Goal: Task Accomplishment & Management: Use online tool/utility

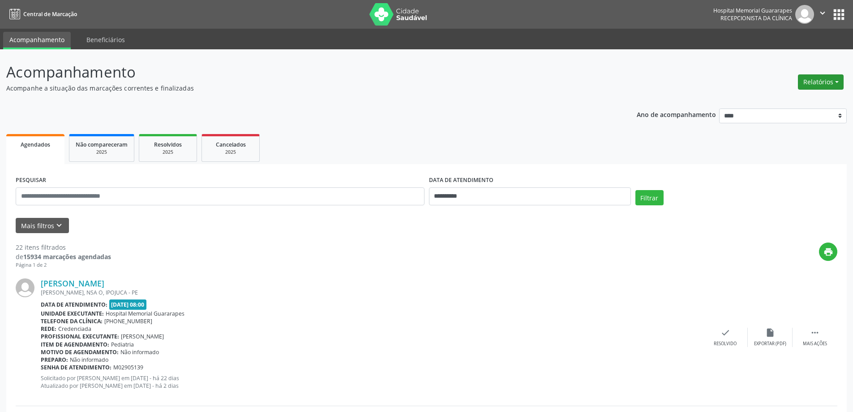
click at [823, 81] on button "Relatórios" at bounding box center [821, 81] width 46 height 15
click at [792, 95] on link "Agendamentos" at bounding box center [796, 101] width 96 height 13
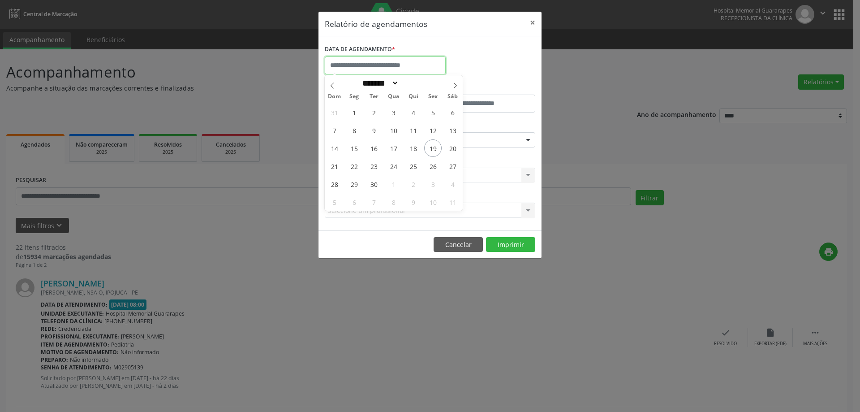
click at [390, 60] on input "text" at bounding box center [385, 65] width 121 height 18
click at [358, 163] on span "22" at bounding box center [353, 165] width 17 height 17
type input "**********"
click at [358, 163] on span "22" at bounding box center [353, 165] width 17 height 17
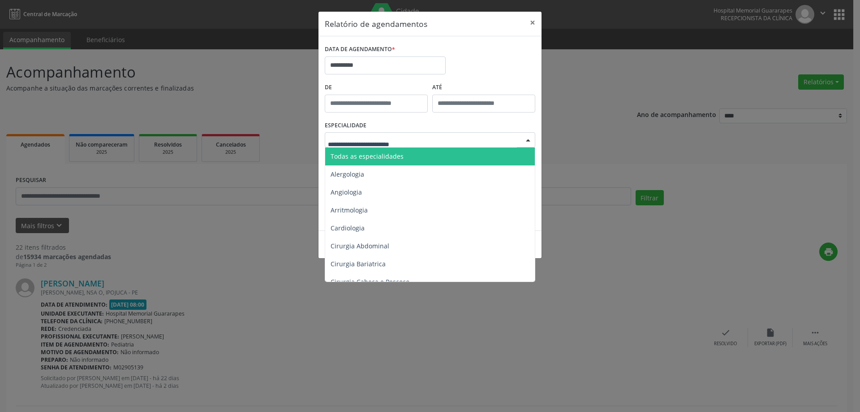
click at [434, 135] on div at bounding box center [430, 139] width 210 height 15
click at [412, 158] on span "Todas as especialidades" at bounding box center [430, 156] width 211 height 18
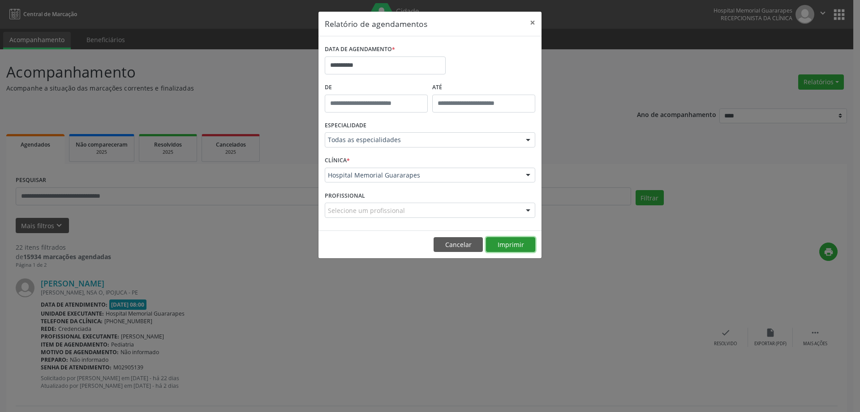
click at [519, 243] on button "Imprimir" at bounding box center [510, 244] width 49 height 15
